Goal: Transaction & Acquisition: Purchase product/service

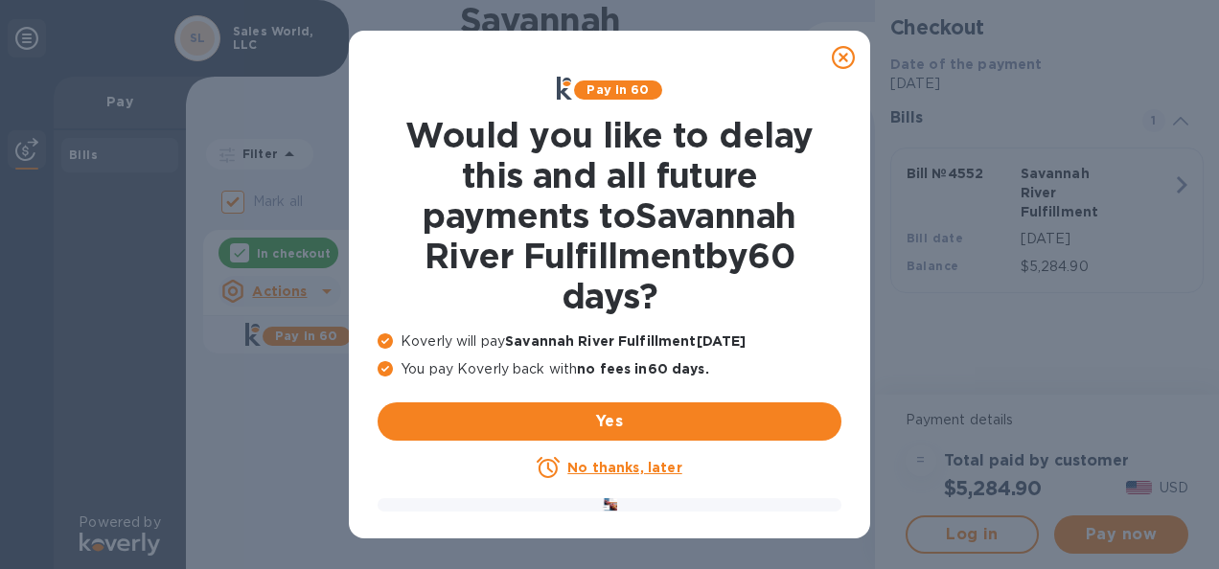
click at [637, 468] on u "No thanks, later" at bounding box center [624, 467] width 114 height 15
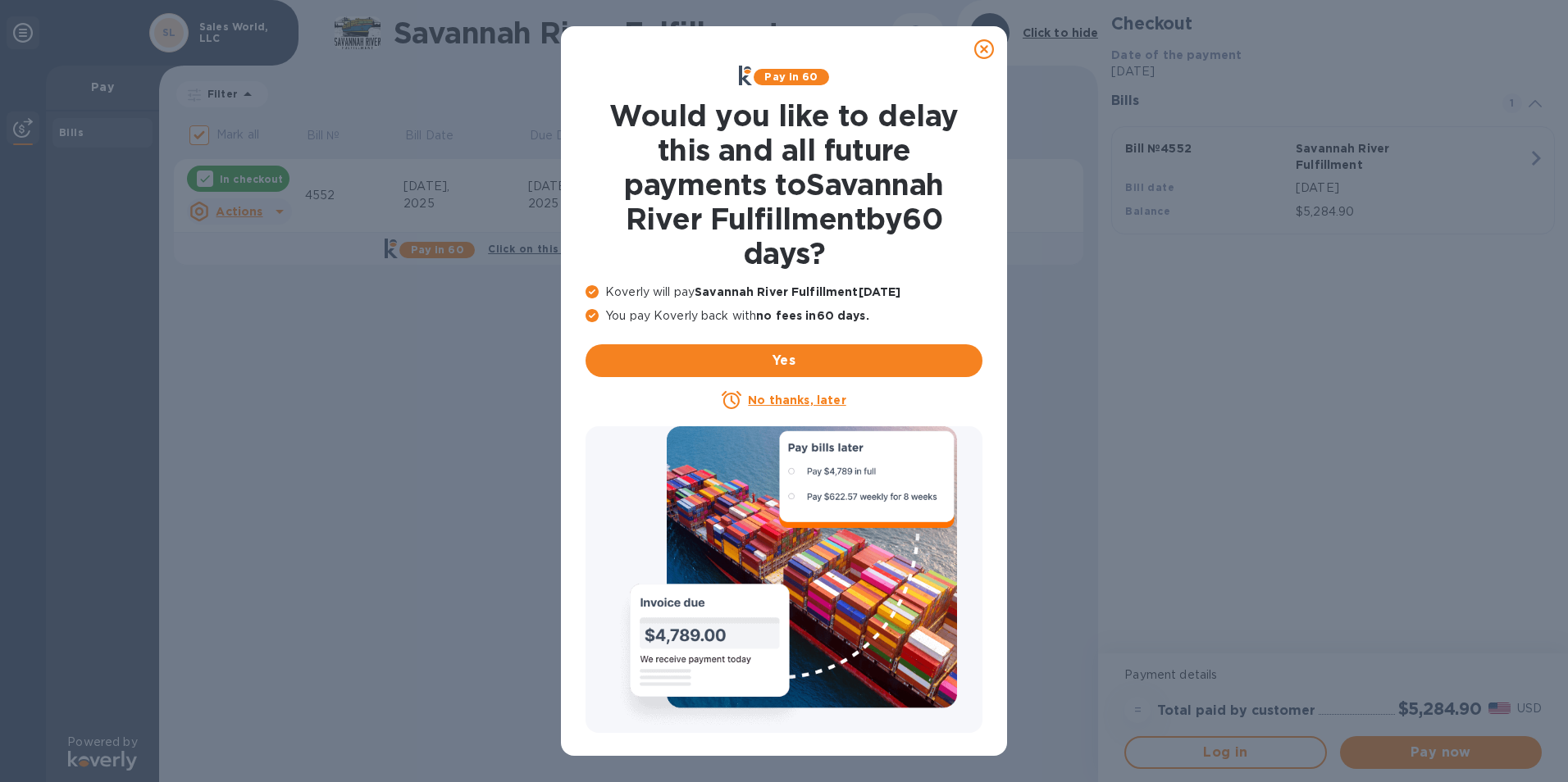
click at [983, 48] on icon at bounding box center [983, 49] width 20 height 20
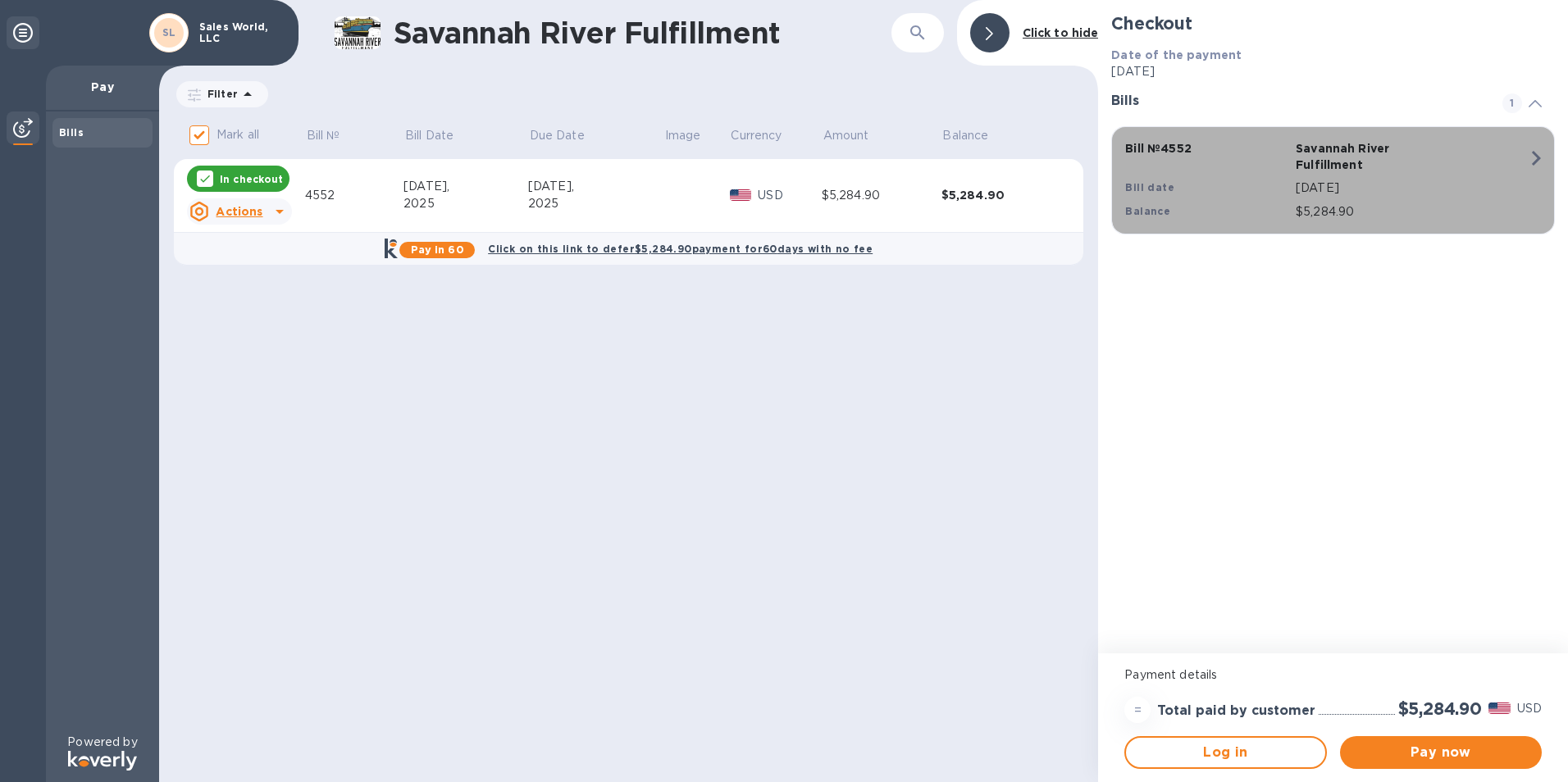
click at [1482, 151] on div "Bill № 4552 Savannah River Fulfillment Bill date [DATE] Balance $5,284.90" at bounding box center [1329, 180] width 429 height 100
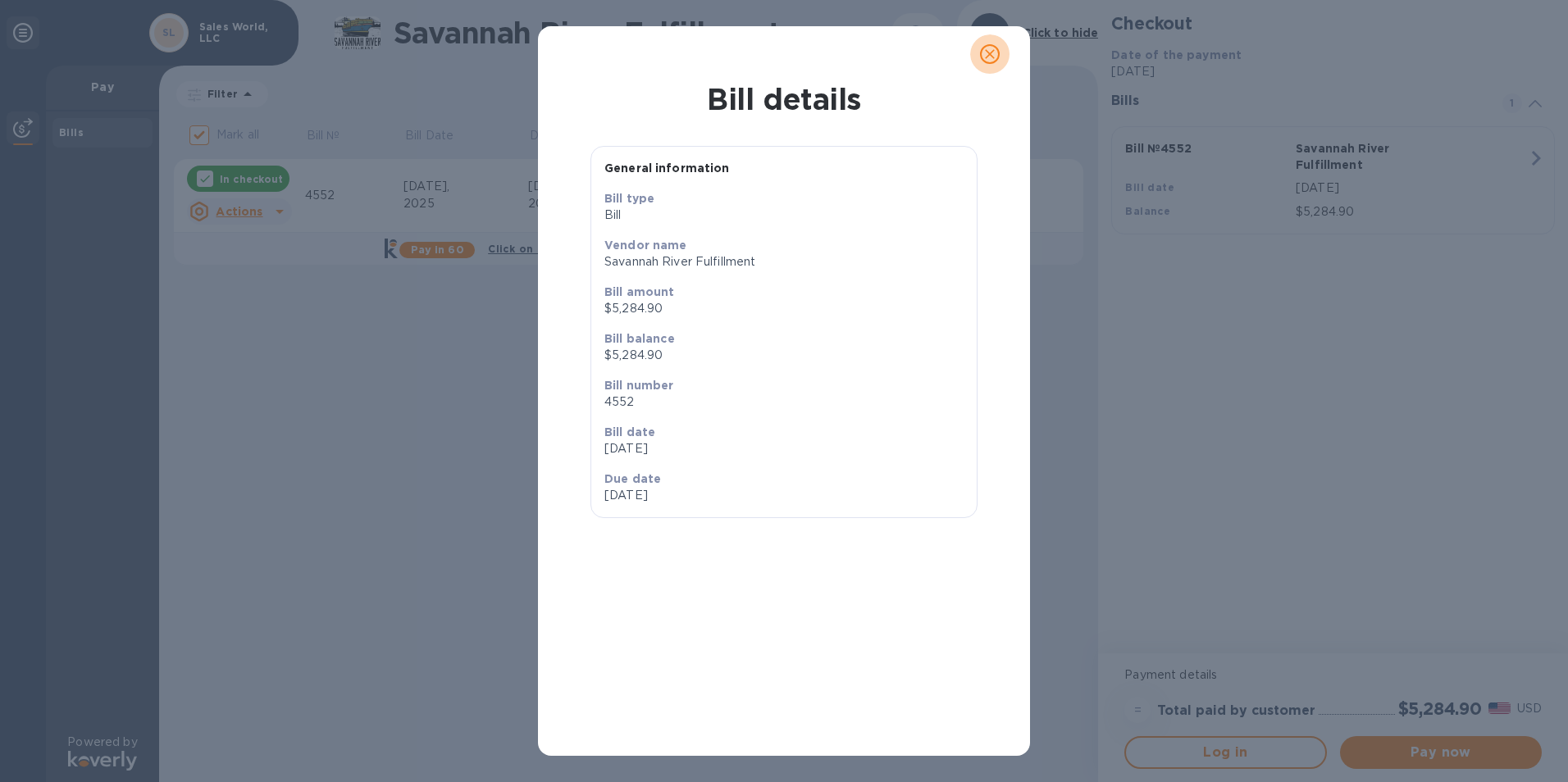
click at [992, 56] on icon "close" at bounding box center [989, 53] width 9 height 9
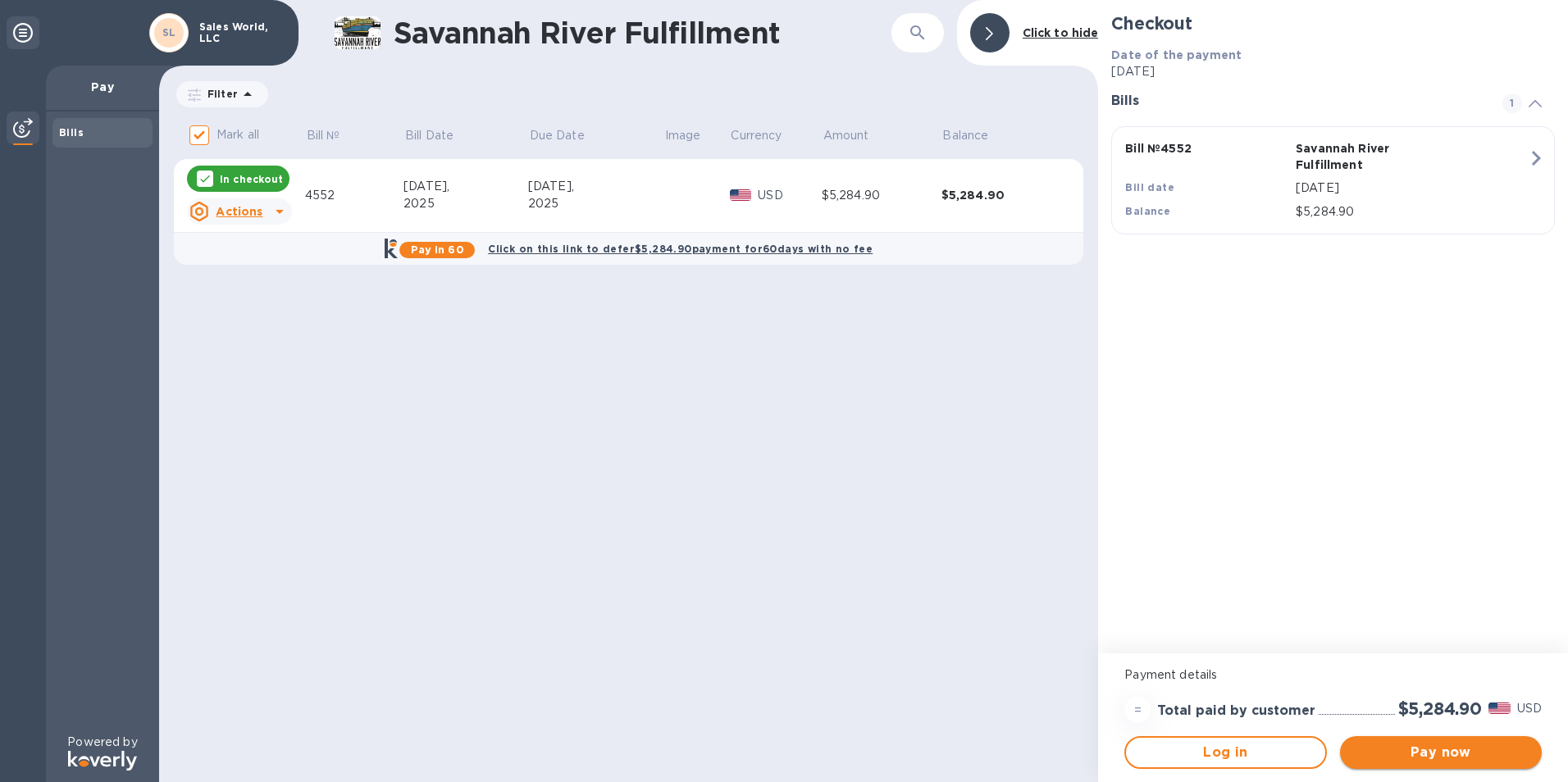
click at [1421, 745] on span "Pay now" at bounding box center [1440, 752] width 175 height 20
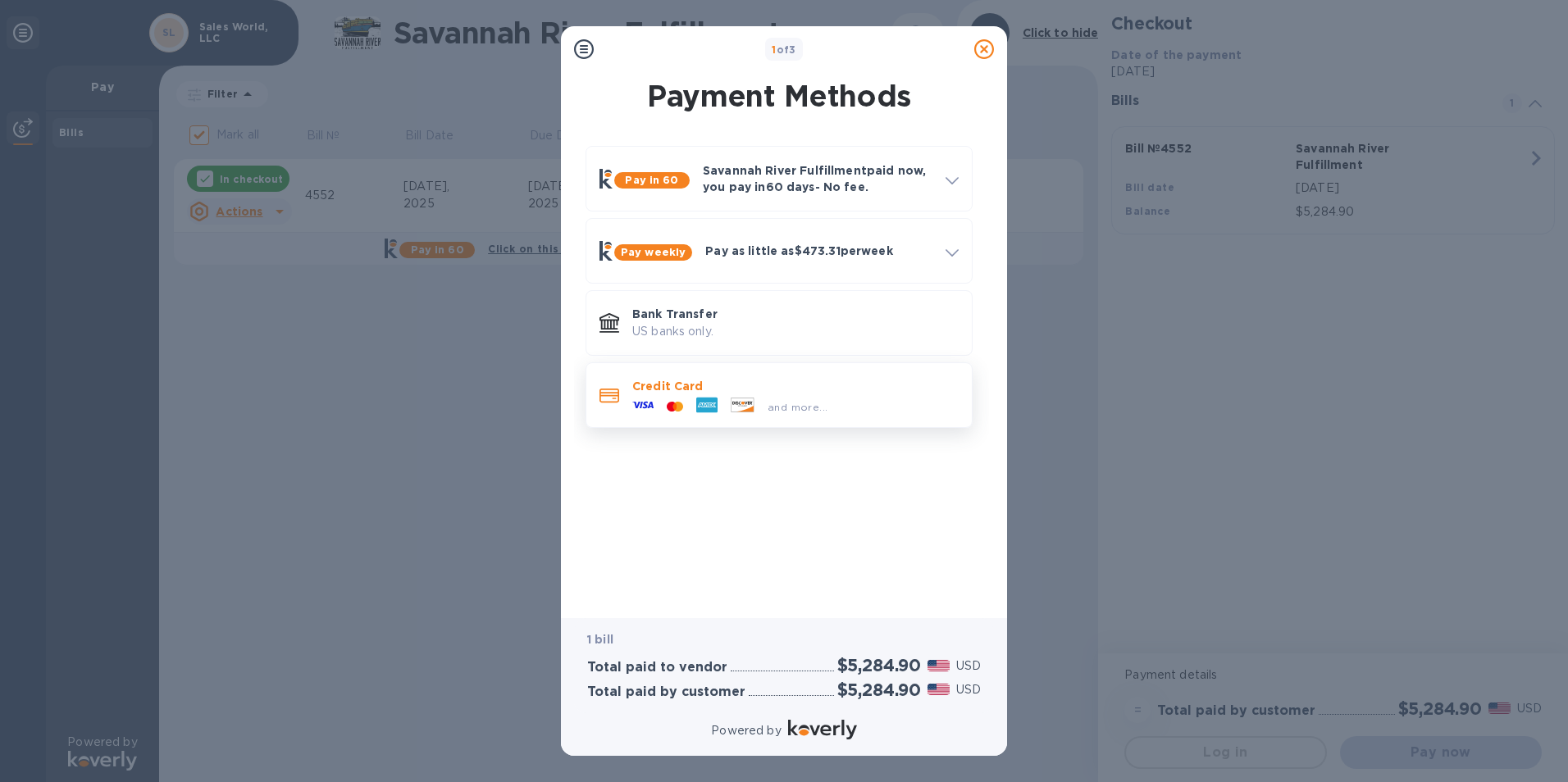
click at [812, 383] on p "Credit Card" at bounding box center [795, 386] width 326 height 16
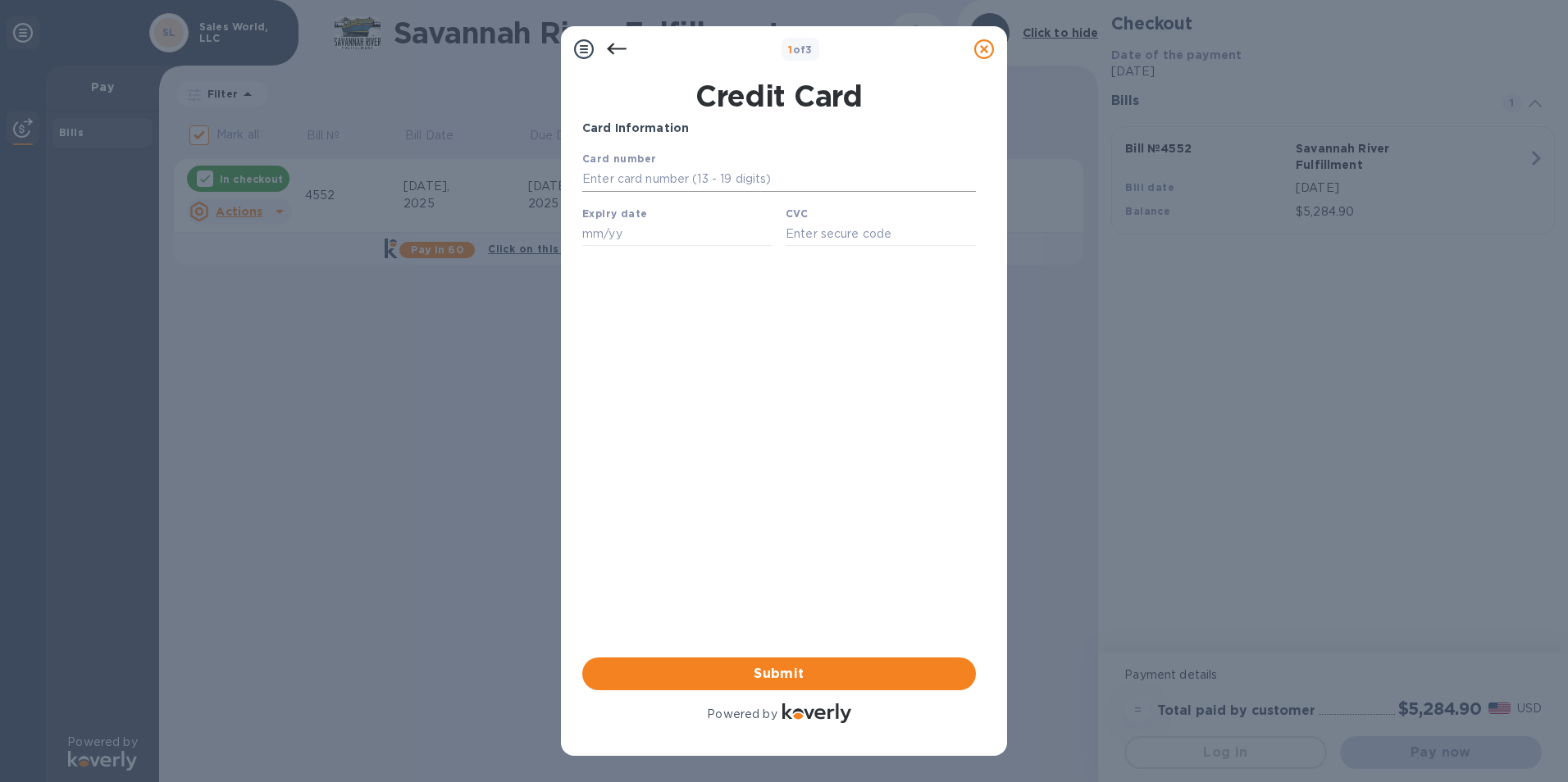
click at [684, 185] on input "text" at bounding box center [779, 179] width 394 height 25
type input "[CREDIT_CARD_NUMBER]"
type input "04/28"
type input "391"
click at [801, 676] on span "Submit" at bounding box center [779, 673] width 367 height 20
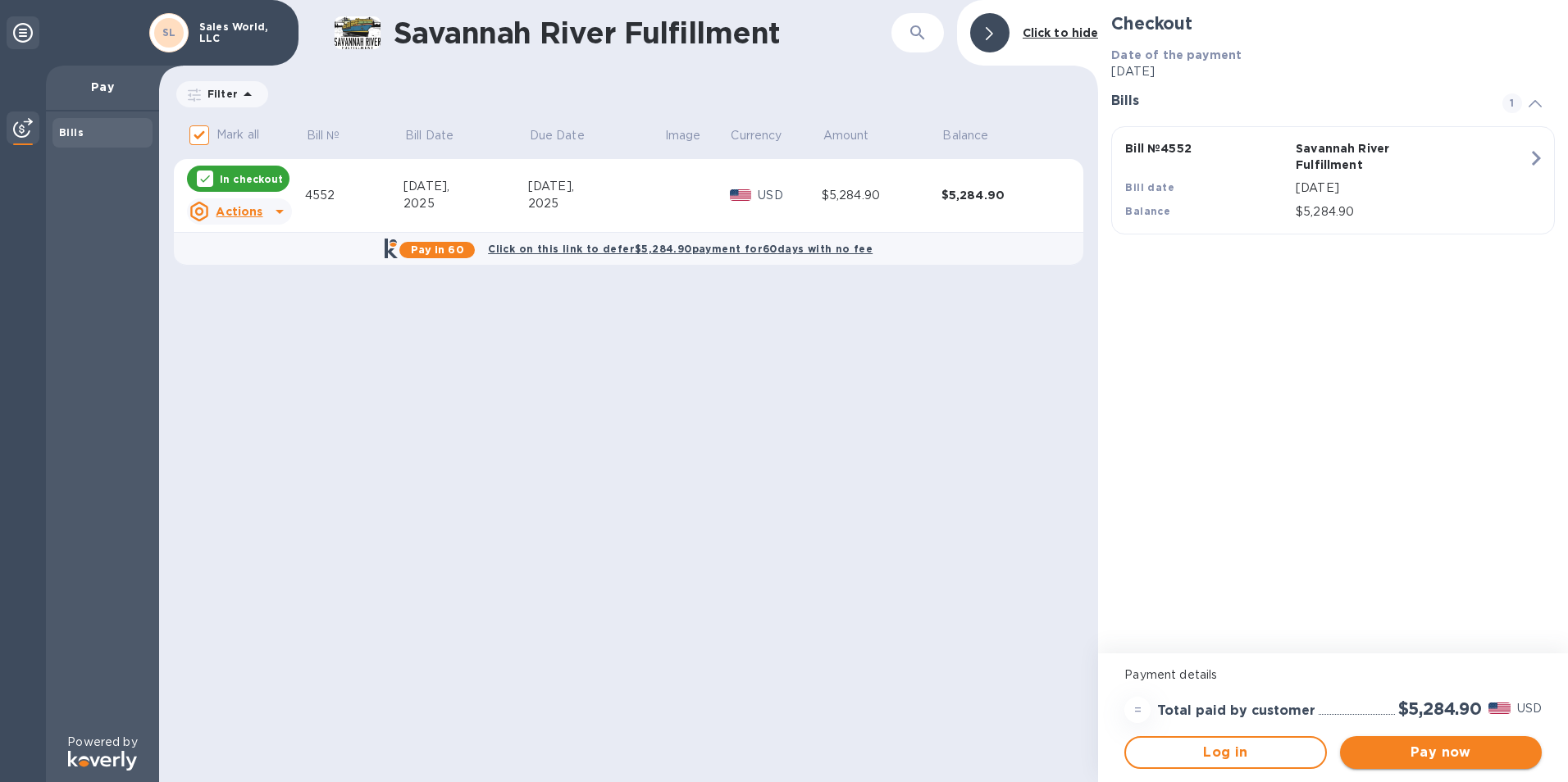
click at [1446, 755] on span "Pay now" at bounding box center [1440, 752] width 175 height 20
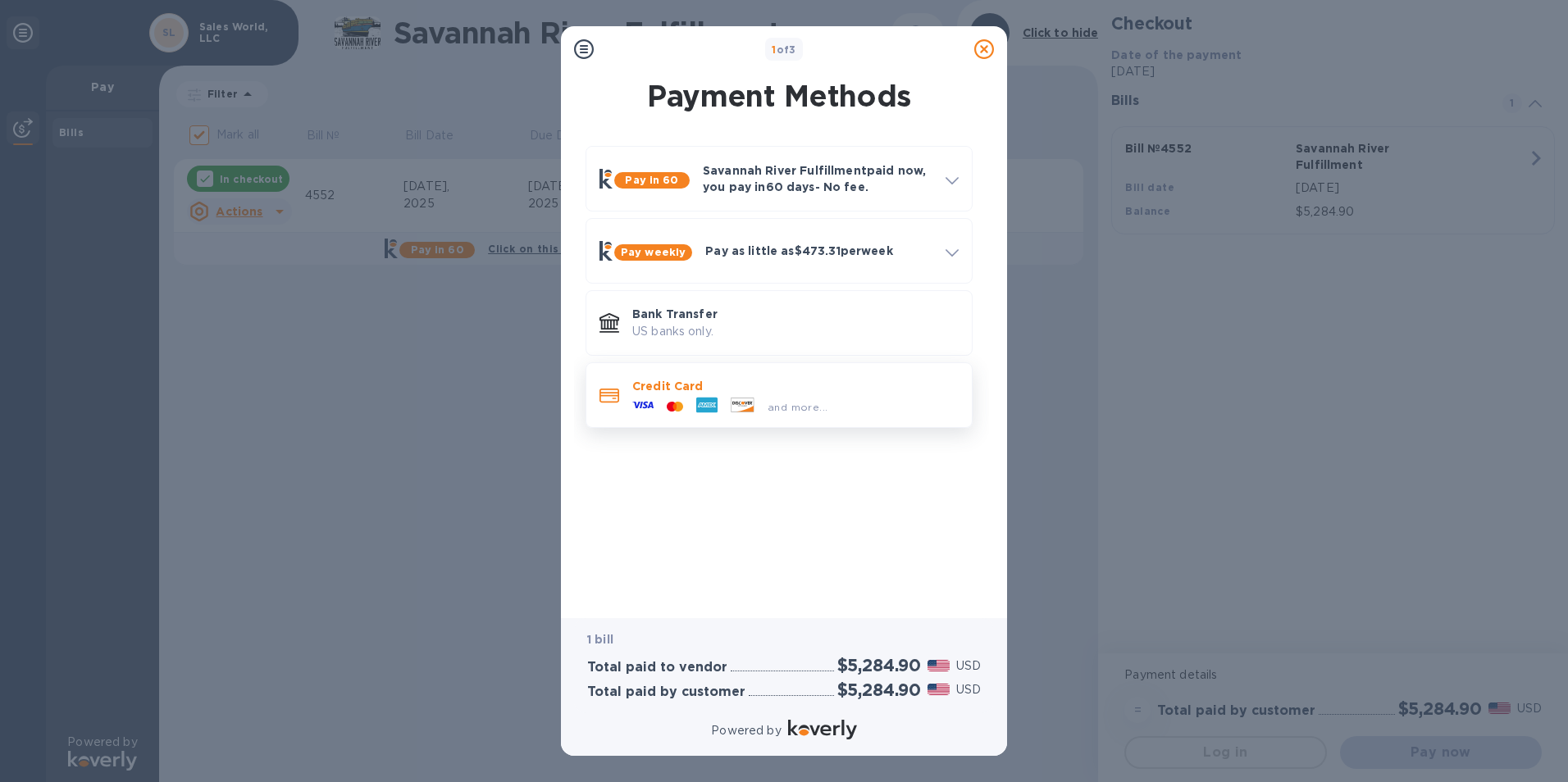
click at [781, 383] on p "Credit Card" at bounding box center [795, 386] width 326 height 16
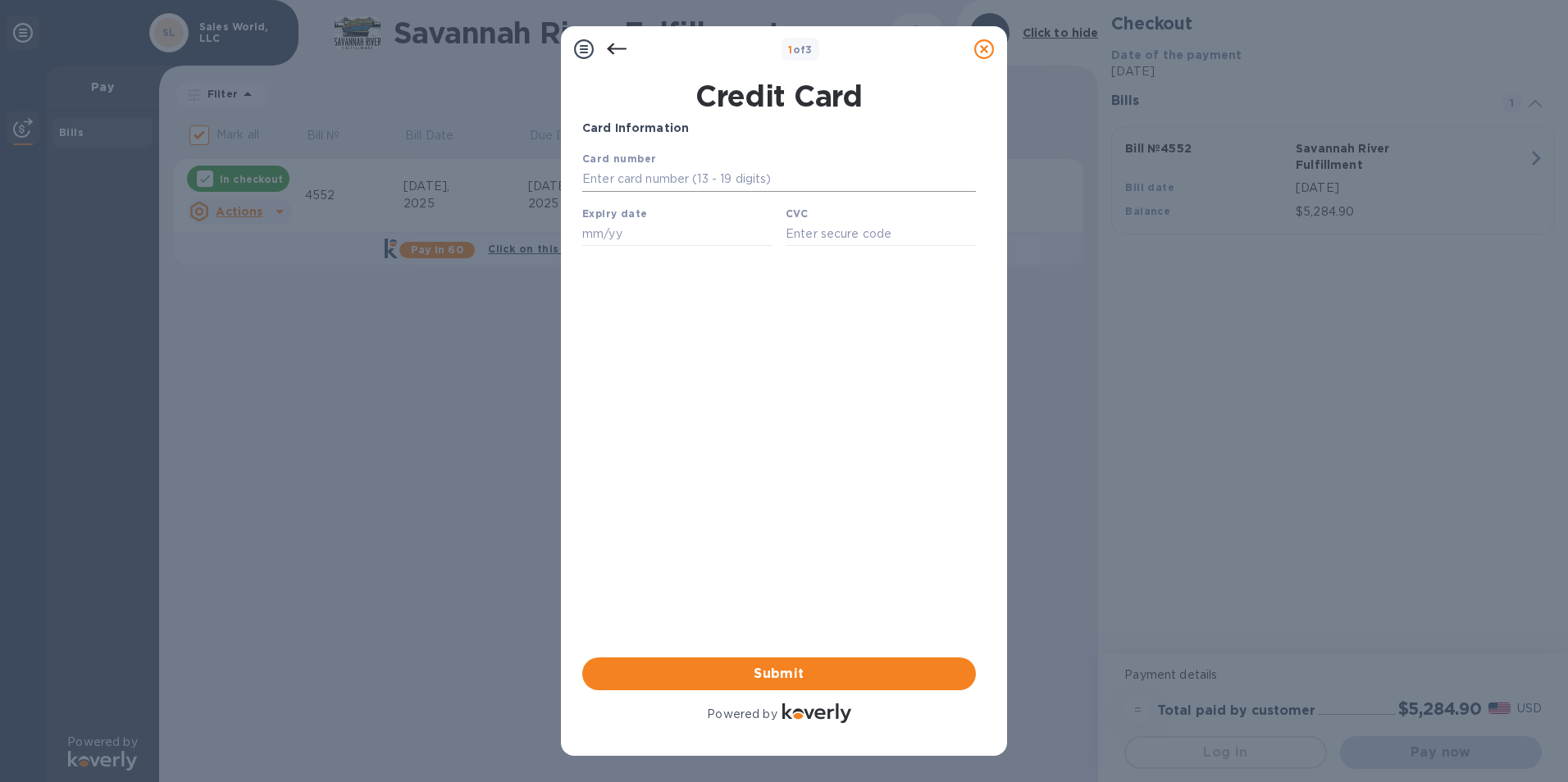
click at [659, 182] on input "text" at bounding box center [779, 179] width 394 height 25
type input "[CREDIT_CARD_NUMBER]"
type input "04/28"
type input "391"
click at [793, 678] on span "Submit" at bounding box center [779, 673] width 367 height 20
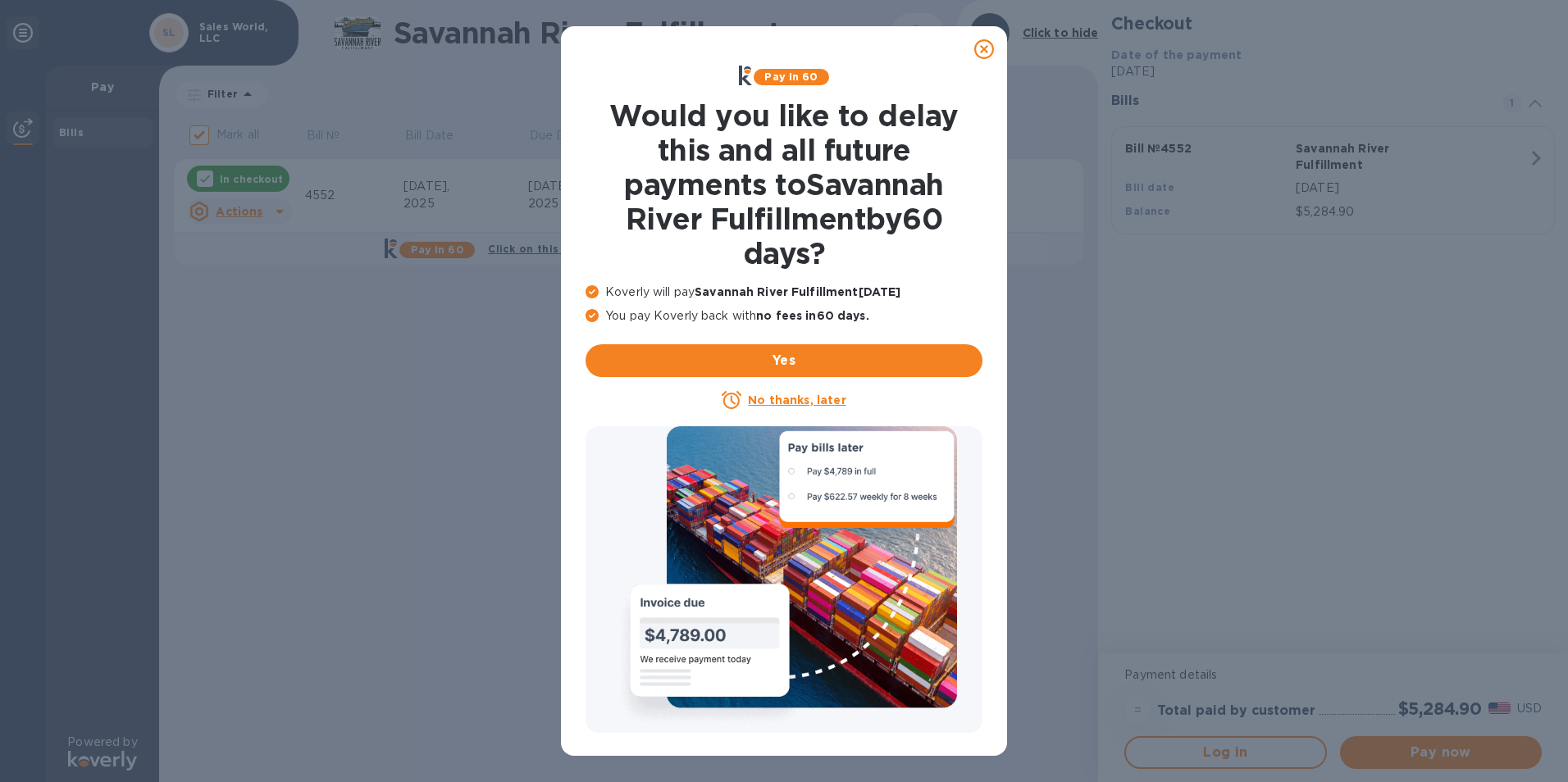
click at [983, 55] on icon at bounding box center [983, 49] width 20 height 20
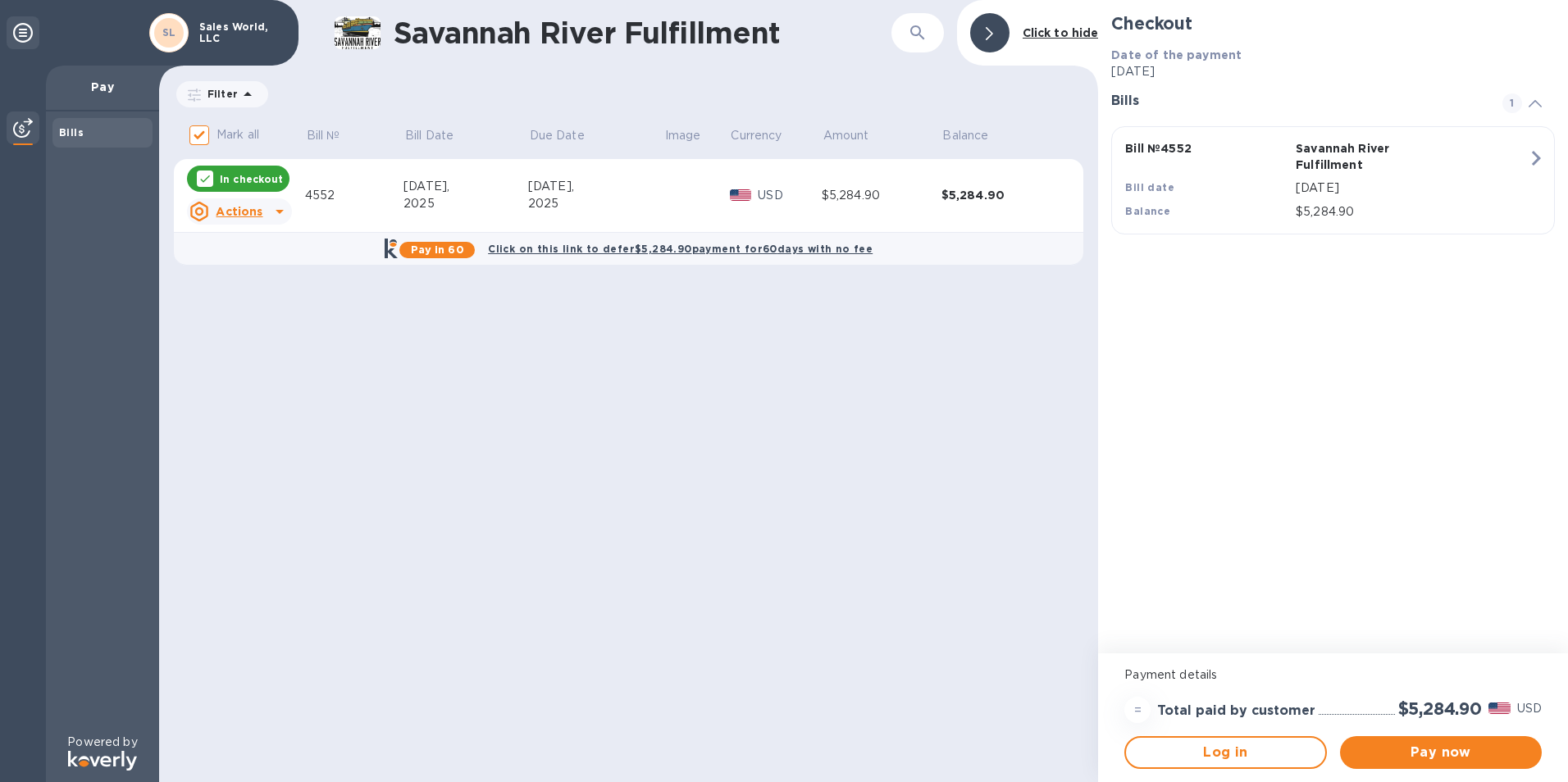
click at [917, 204] on div "$5,284.90" at bounding box center [882, 195] width 120 height 17
click at [1451, 761] on span "Pay now" at bounding box center [1440, 752] width 175 height 20
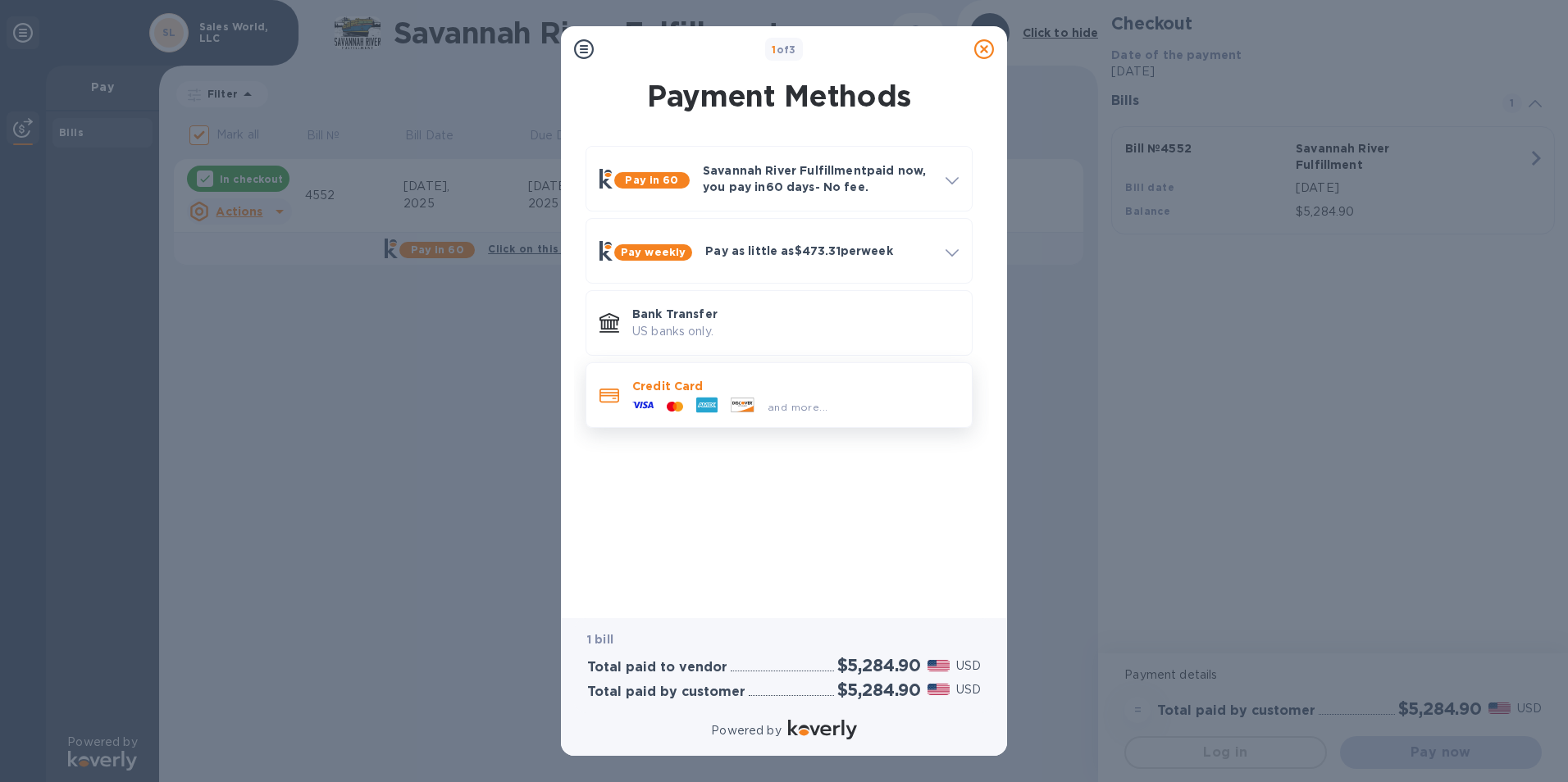
click at [832, 406] on div "and more..." at bounding box center [795, 403] width 326 height 18
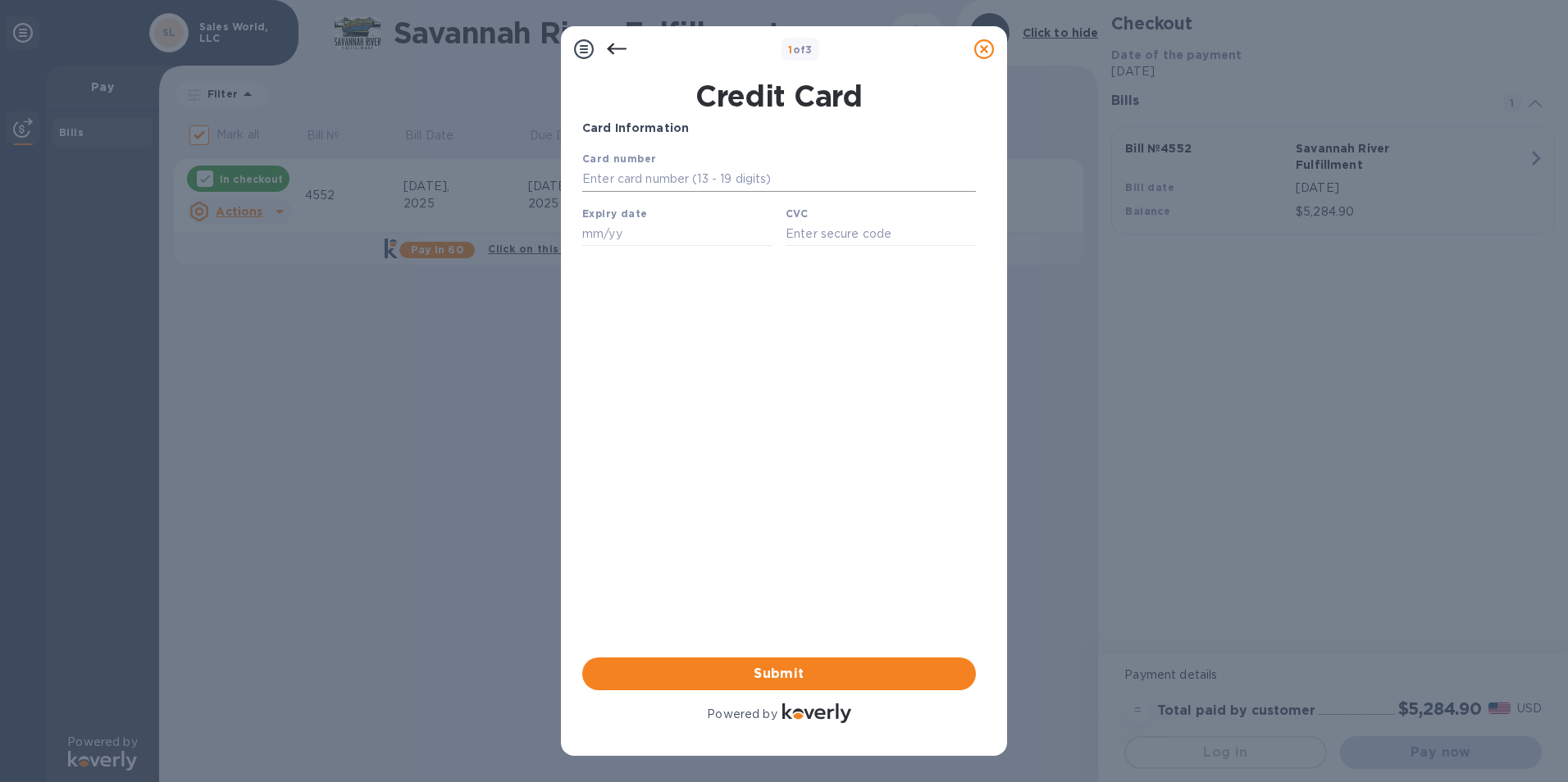
click at [757, 183] on input "text" at bounding box center [779, 179] width 394 height 25
type input "[CREDIT_CARD_NUMBER]"
type input "04/28"
type input "391"
click at [840, 671] on span "Submit" at bounding box center [779, 673] width 367 height 20
